Goal: Information Seeking & Learning: Learn about a topic

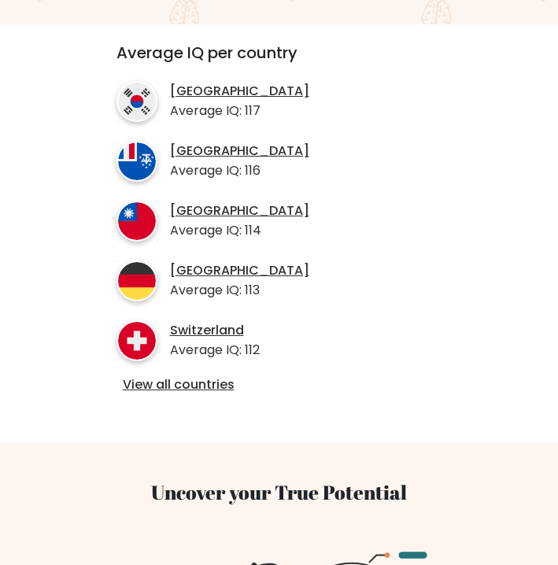
scroll to position [570, 0]
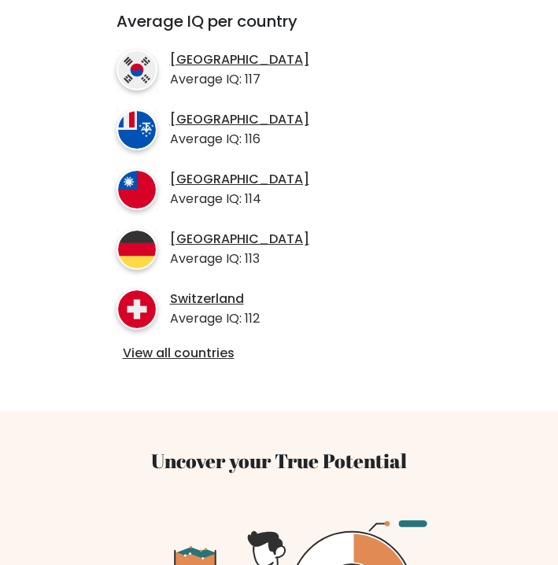
click at [288, 448] on h3 "Uncover your True Potential" at bounding box center [279, 460] width 406 height 24
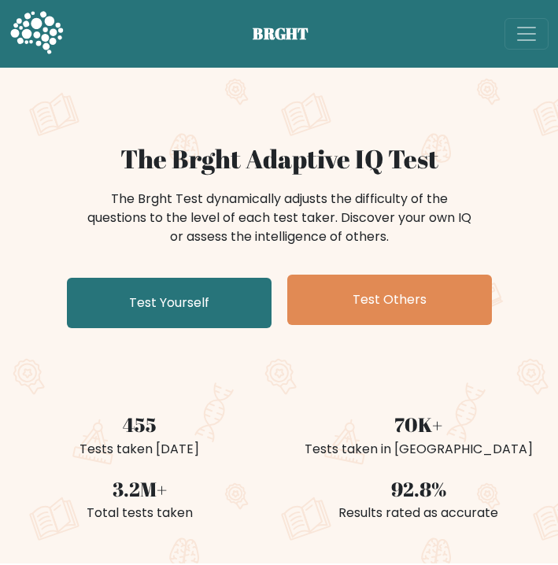
scroll to position [0, 0]
click at [301, 165] on h1 "The Brght Adaptive IQ Test" at bounding box center [278, 158] width 539 height 31
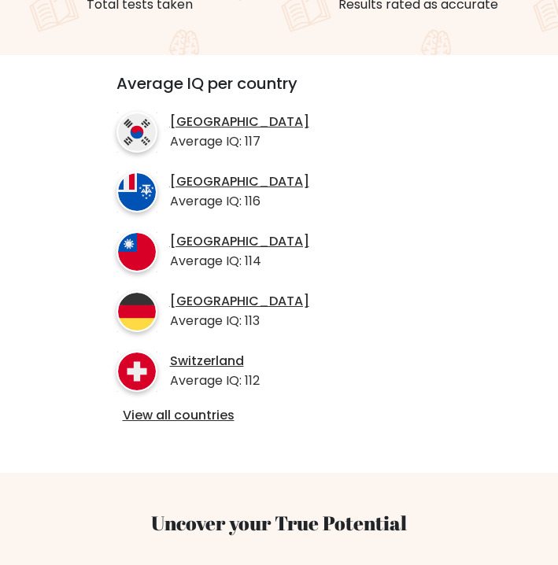
scroll to position [508, 0]
click at [242, 353] on link "Switzerland" at bounding box center [215, 361] width 90 height 17
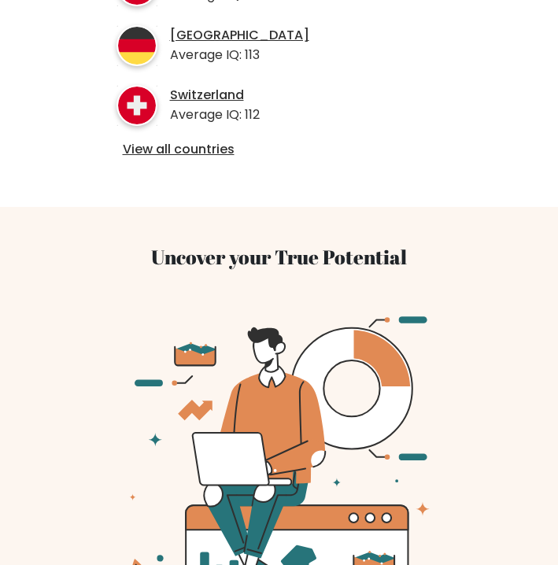
scroll to position [788, 0]
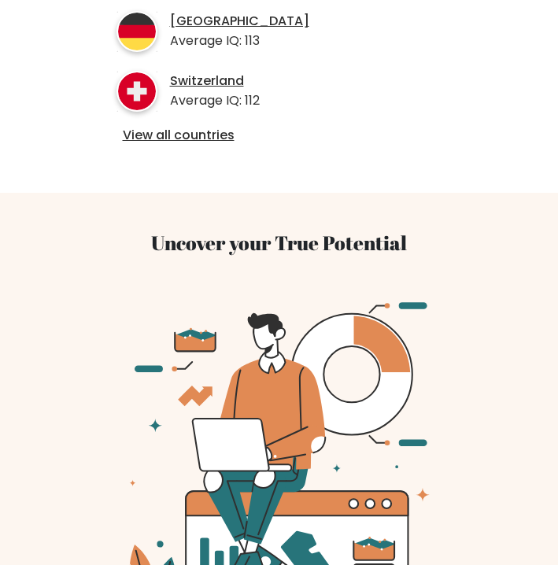
click at [348, 292] on icon at bounding box center [279, 476] width 406 height 406
click at [319, 231] on h3 "Uncover your True Potential" at bounding box center [279, 243] width 406 height 24
click at [301, 127] on link "View all countries" at bounding box center [279, 135] width 313 height 17
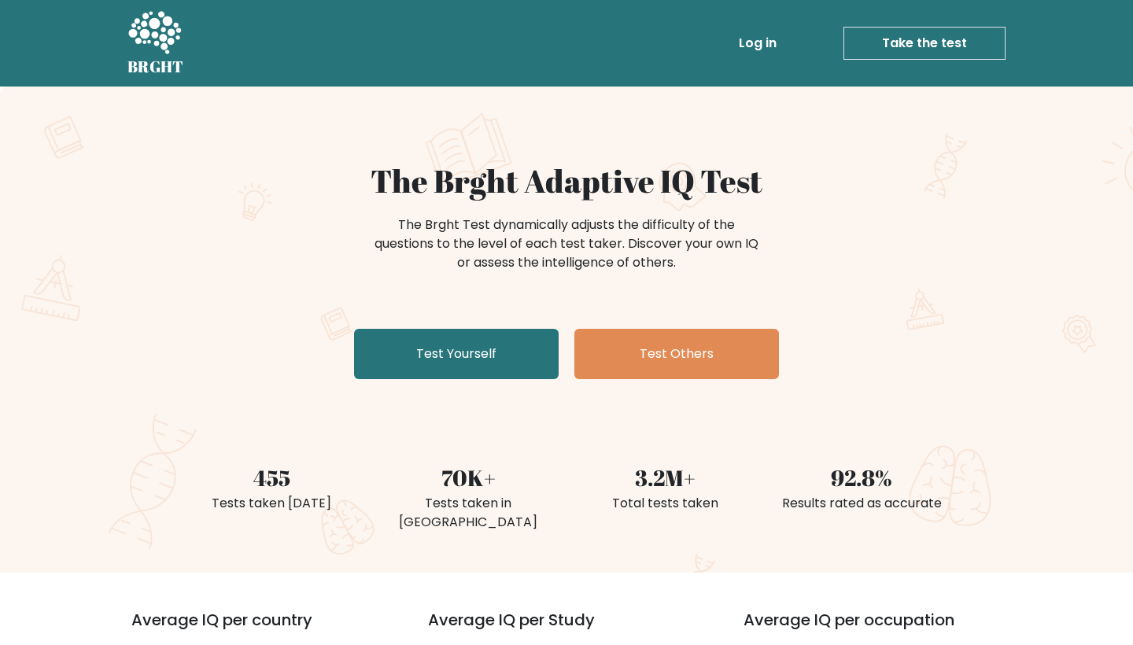
scroll to position [0, 0]
click at [530, 199] on h1 "The Brght Adaptive IQ Test" at bounding box center [567, 181] width 768 height 38
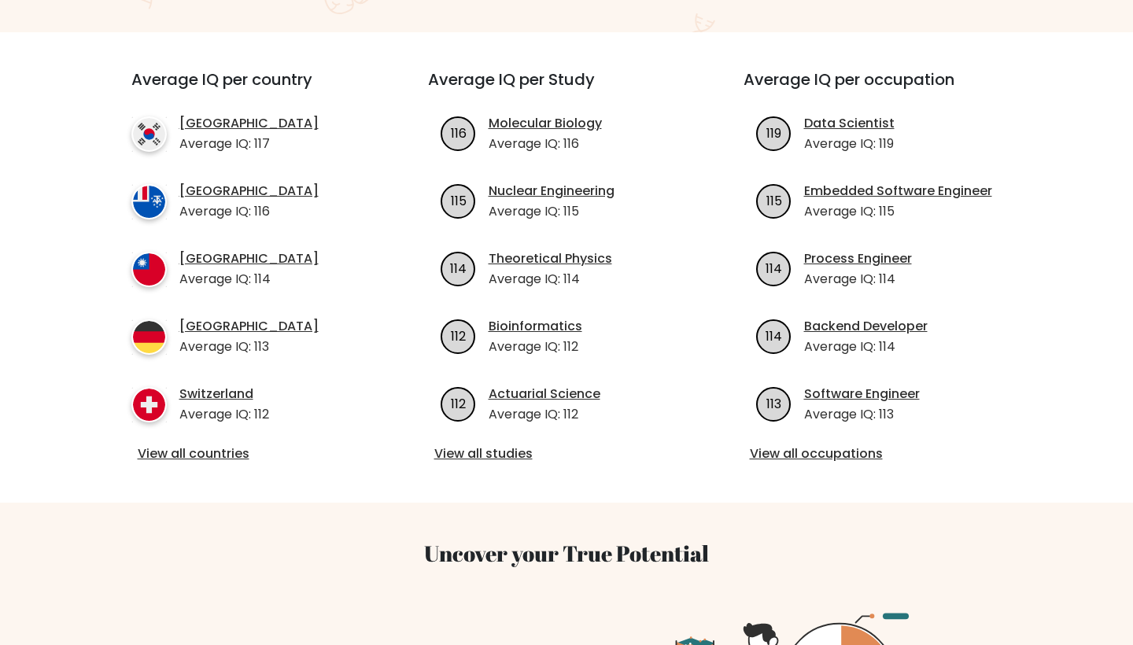
scroll to position [533, 0]
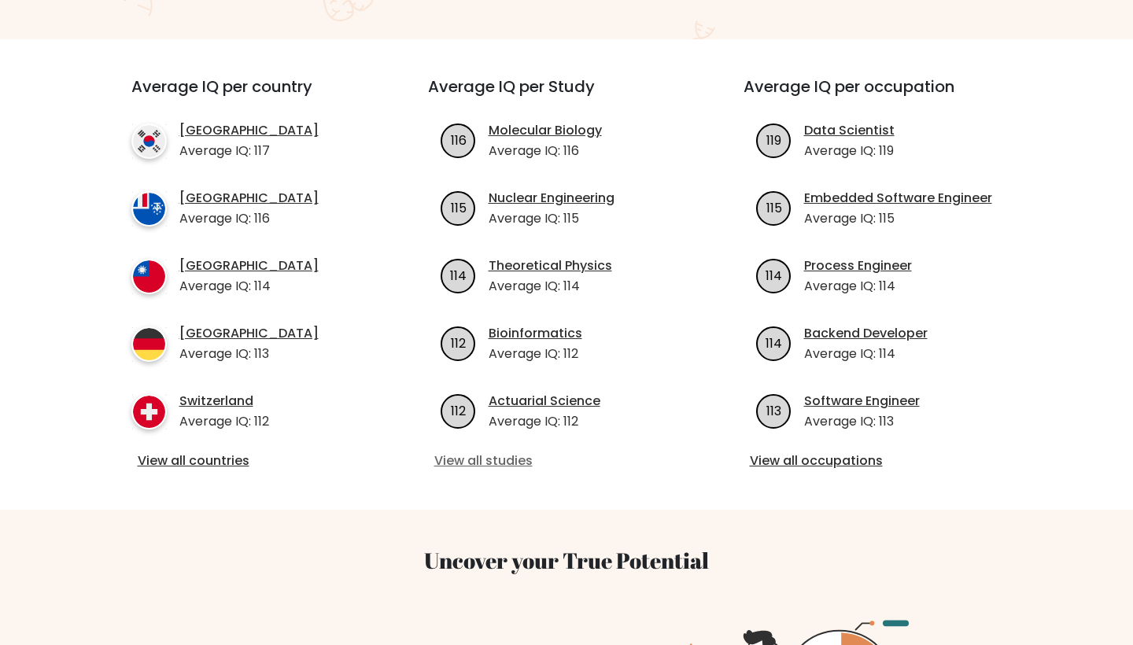
click at [557, 452] on link "View all studies" at bounding box center [566, 461] width 265 height 19
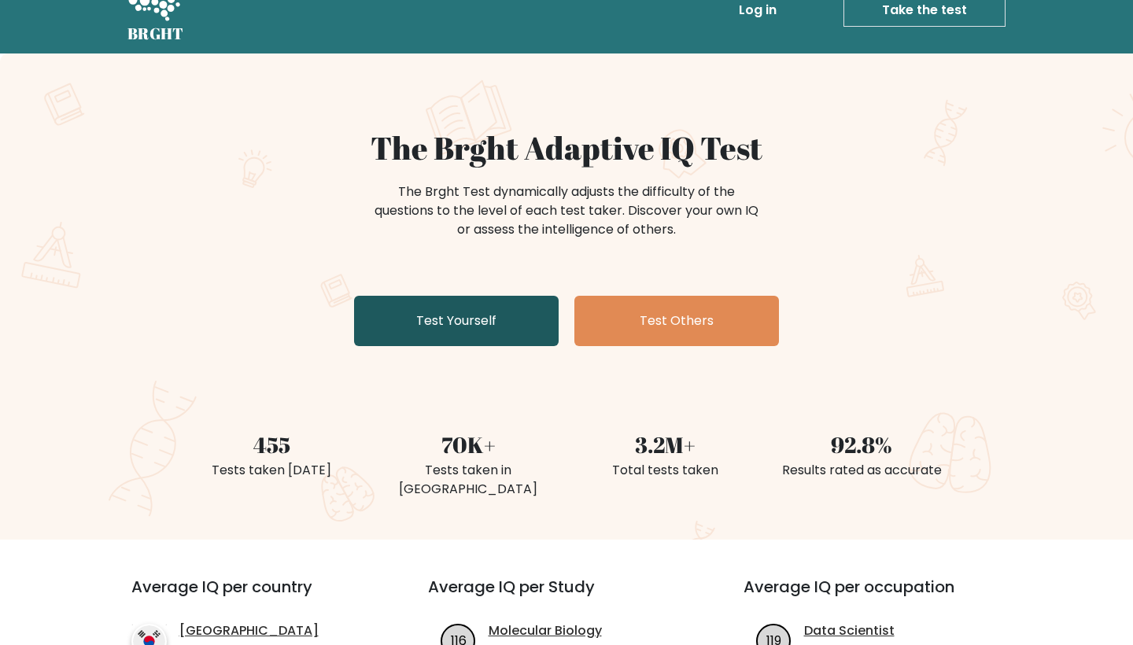
scroll to position [10, 0]
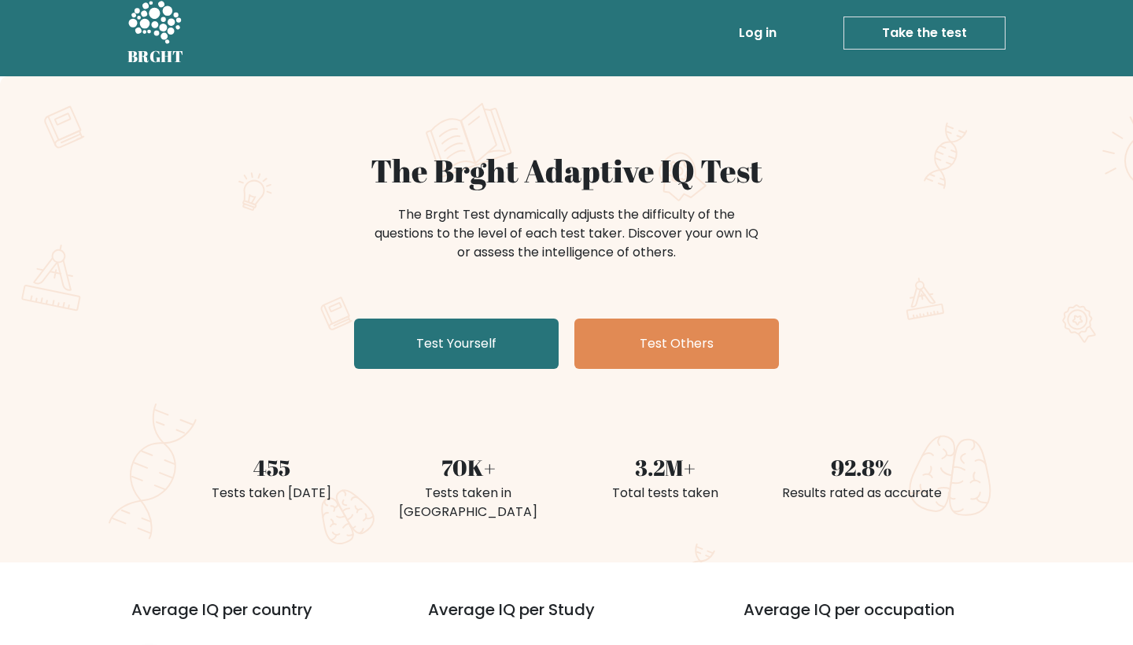
click at [459, 451] on div "70K+" at bounding box center [468, 467] width 178 height 33
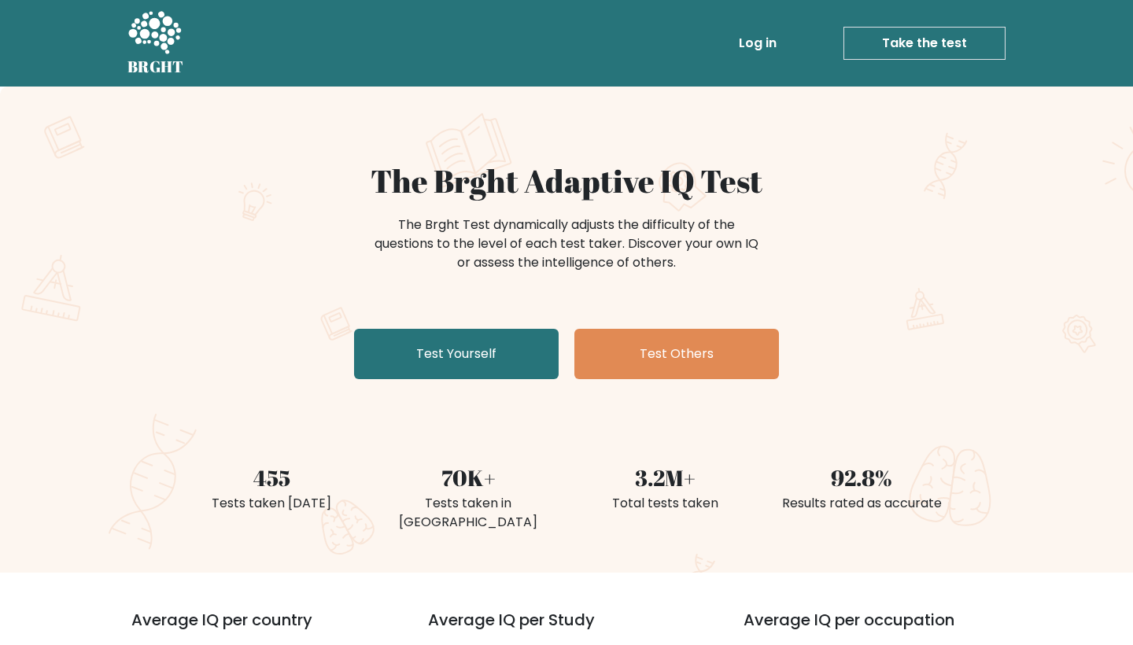
scroll to position [0, 0]
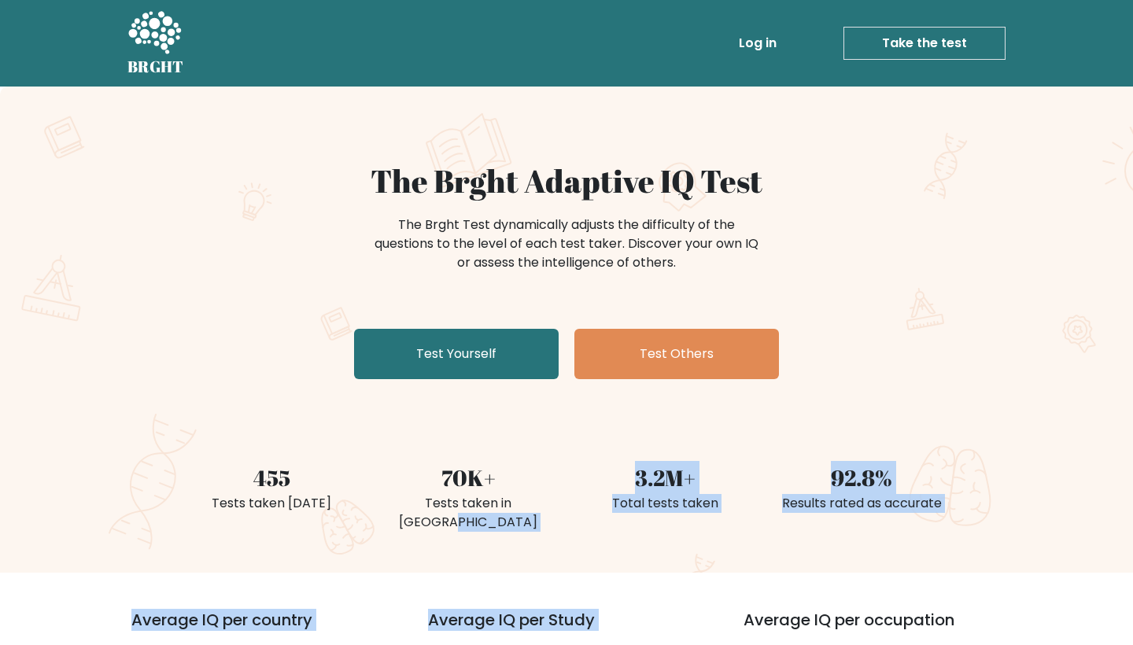
click at [557, 64] on ul "Log in Take the test Take the test" at bounding box center [839, 43] width 334 height 46
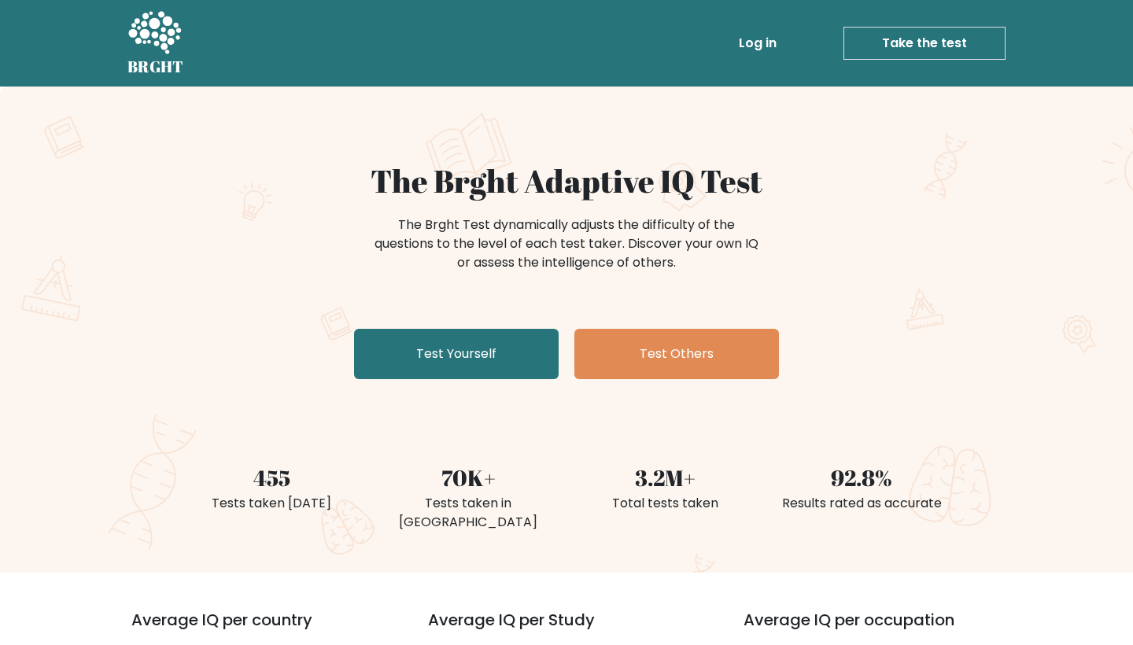
click at [557, 38] on link "Take the test" at bounding box center [924, 43] width 162 height 33
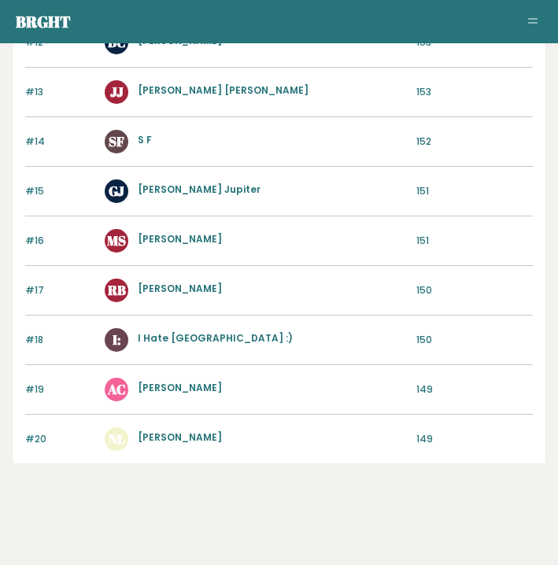
scroll to position [2113, 0]
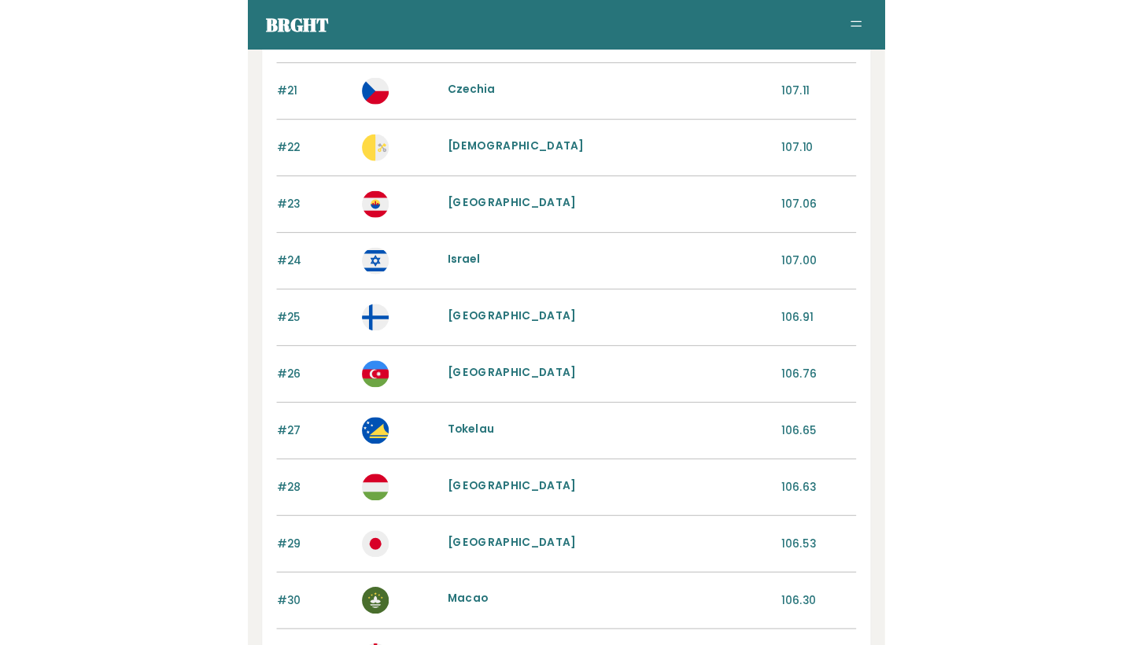
scroll to position [1109, 0]
